Goal: Task Accomplishment & Management: Use online tool/utility

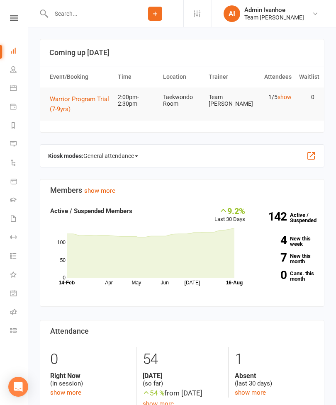
click at [12, 312] on icon at bounding box center [13, 311] width 7 height 7
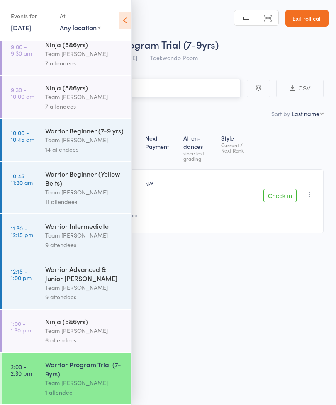
scroll to position [61, 0]
click at [120, 13] on icon at bounding box center [124, 20] width 13 height 17
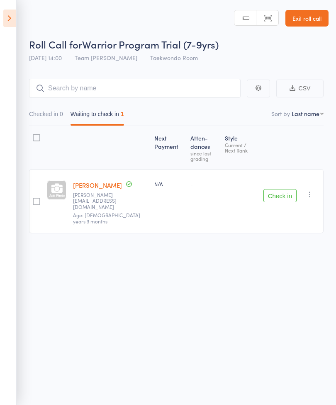
click at [93, 181] on link "[PERSON_NAME]" at bounding box center [97, 185] width 49 height 9
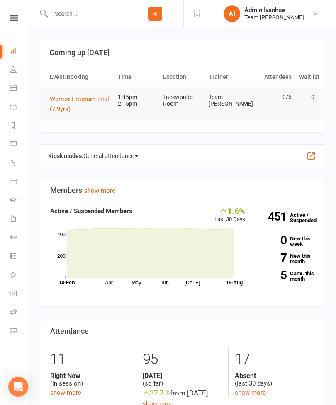
click at [17, 16] on icon at bounding box center [14, 17] width 8 height 5
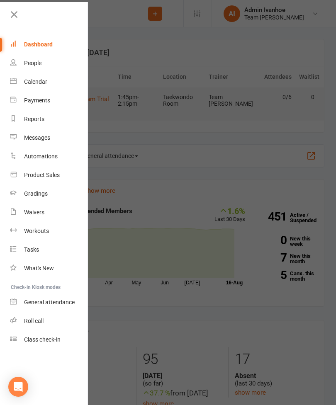
click at [42, 319] on div "Roll call" at bounding box center [33, 320] width 19 height 7
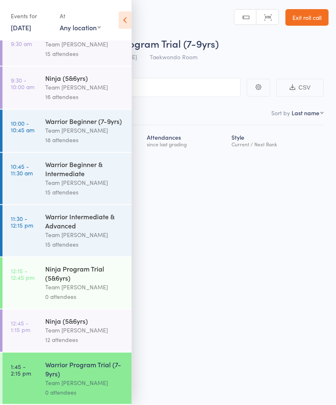
scroll to position [6, 0]
click at [122, 49] on div "15 attendees" at bounding box center [84, 54] width 79 height 10
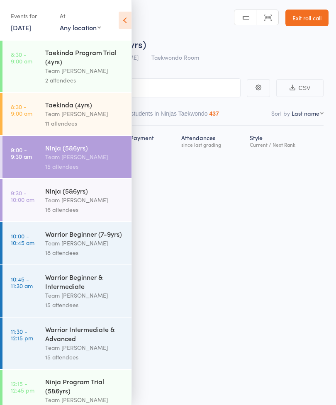
click at [127, 24] on icon at bounding box center [124, 20] width 13 height 17
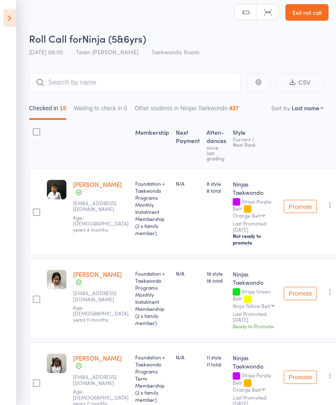
click at [6, 16] on icon at bounding box center [9, 18] width 13 height 17
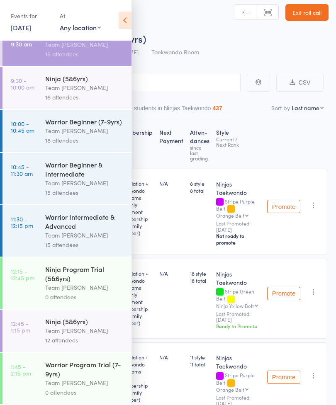
scroll to position [125, 0]
click at [99, 375] on div "Warrior Program Trial (7-9yrs)" at bounding box center [84, 369] width 79 height 18
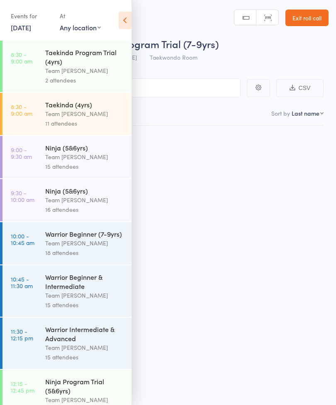
click at [99, 369] on div "Warrior Intermediate & Advanced Team [PERSON_NAME] 15 attendees" at bounding box center [88, 342] width 86 height 51
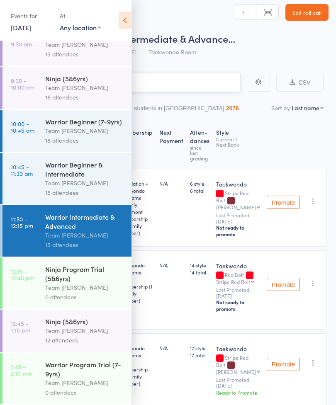
scroll to position [125, 0]
click at [124, 24] on icon at bounding box center [124, 20] width 13 height 17
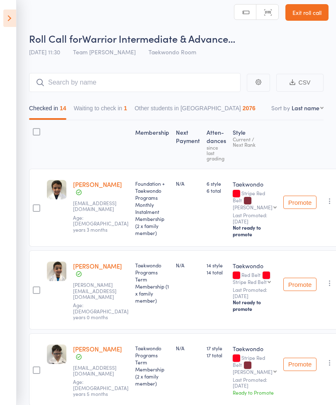
click at [6, 23] on icon at bounding box center [9, 18] width 13 height 17
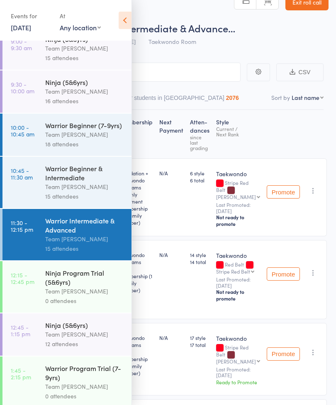
scroll to position [22, 0]
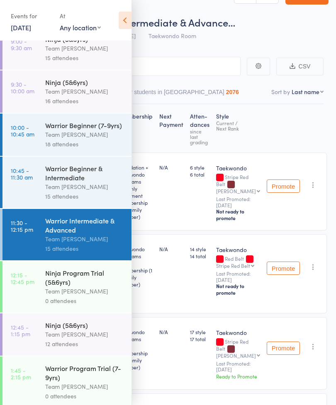
click at [126, 24] on icon at bounding box center [124, 20] width 13 height 17
